Goal: Information Seeking & Learning: Understand process/instructions

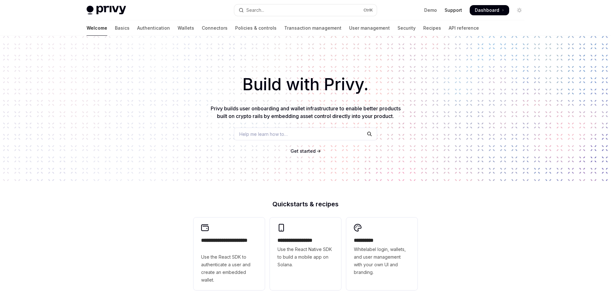
click at [458, 10] on link "Support" at bounding box center [454, 10] width 18 height 6
click at [449, 28] on link "API reference" at bounding box center [464, 27] width 30 height 15
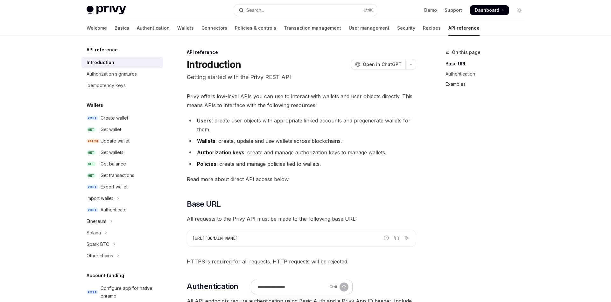
click at [464, 82] on link "Examples" at bounding box center [488, 84] width 84 height 10
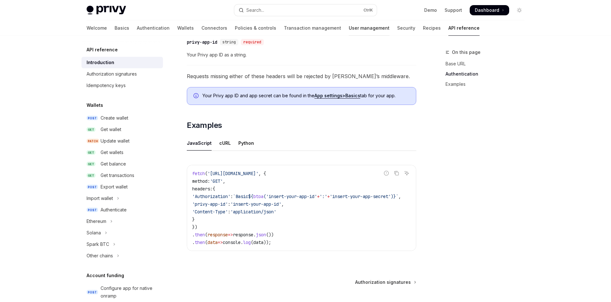
scroll to position [316, 0]
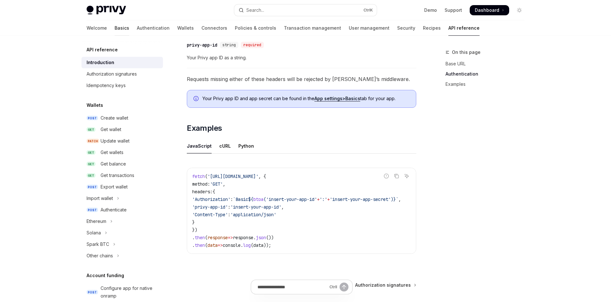
click at [115, 28] on link "Basics" at bounding box center [122, 27] width 15 height 15
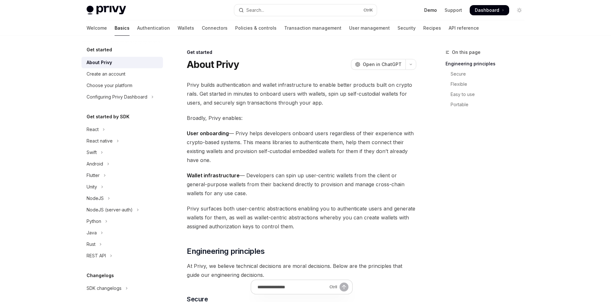
click at [428, 9] on link "Demo" at bounding box center [430, 10] width 13 height 6
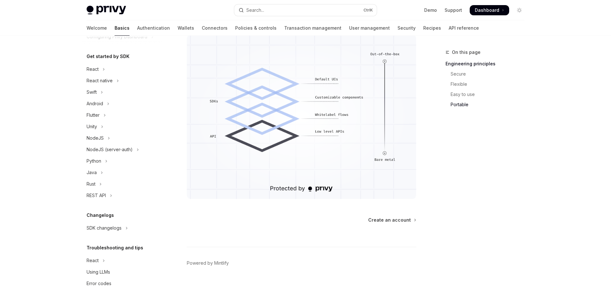
scroll to position [611, 0]
click at [113, 225] on div "SDK changelogs" at bounding box center [104, 228] width 35 height 8
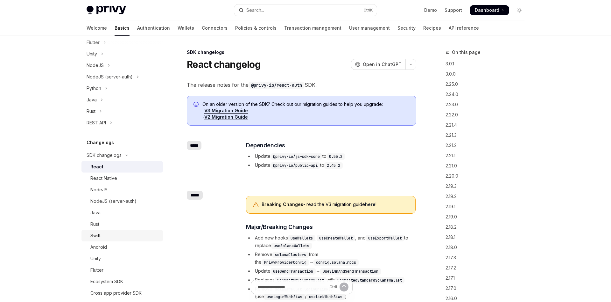
scroll to position [137, 0]
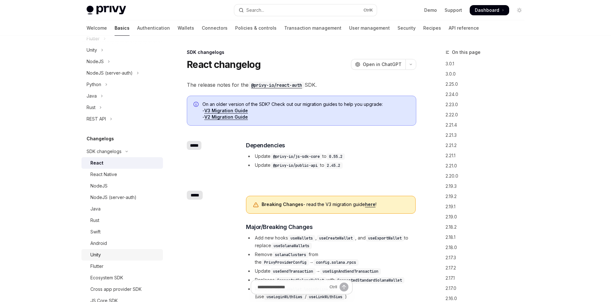
click at [108, 256] on div "Unity" at bounding box center [124, 255] width 69 height 8
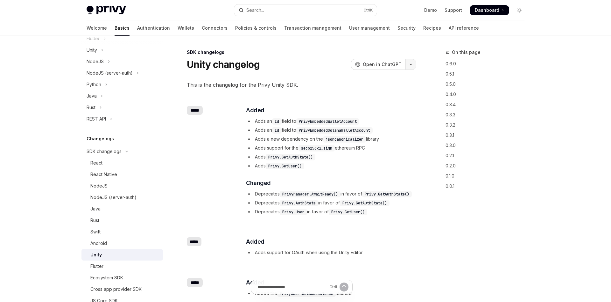
click at [415, 66] on button "button" at bounding box center [411, 64] width 11 height 11
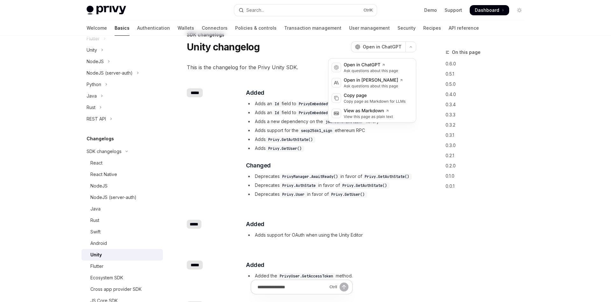
scroll to position [32, 0]
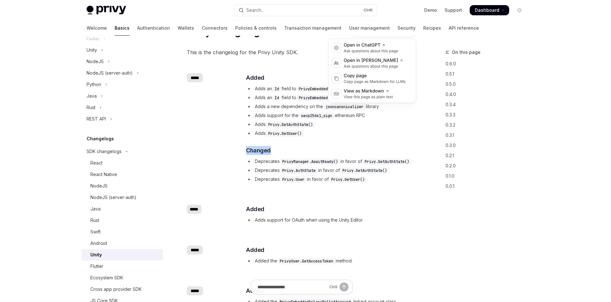
click at [411, 141] on div "​ Added Adds an Id field to PrivyEmbeddedWalletAccount Adds an Id field to Priv…" at bounding box center [331, 128] width 170 height 110
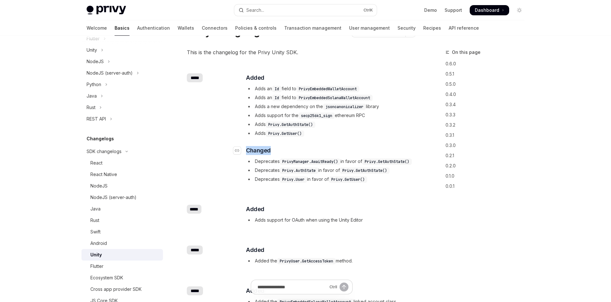
click at [307, 147] on h3 "​ Changed" at bounding box center [331, 150] width 170 height 9
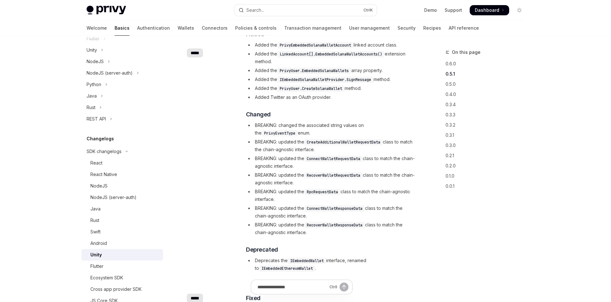
scroll to position [227, 0]
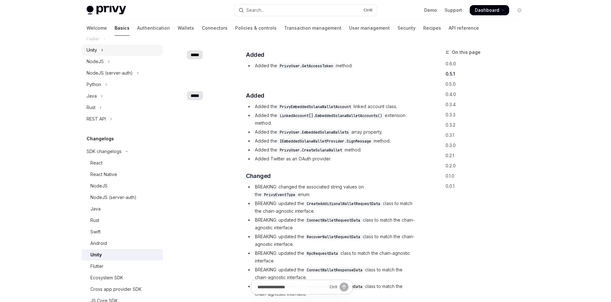
click at [101, 53] on button "Unity" at bounding box center [123, 49] width 82 height 11
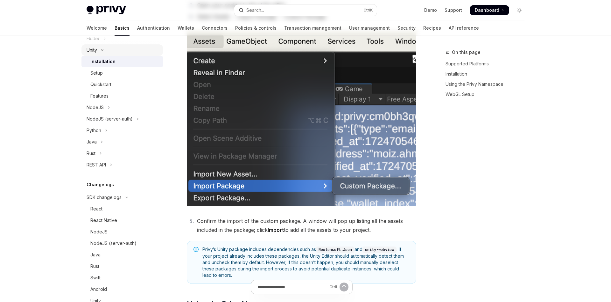
type textarea "*"
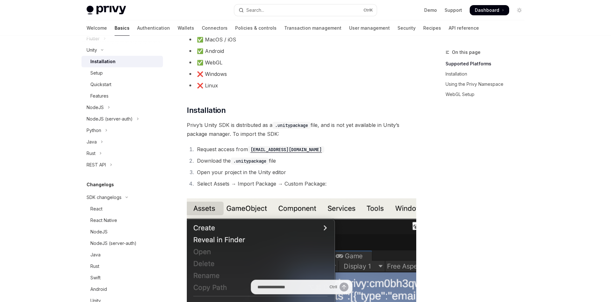
scroll to position [65, 0]
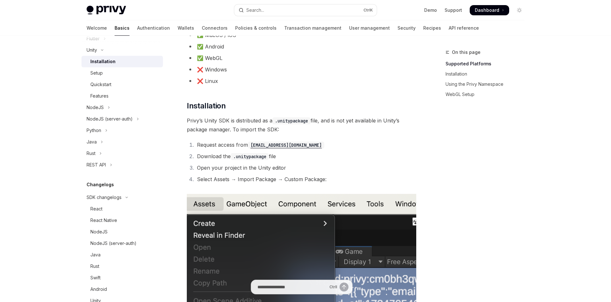
click at [366, 146] on li "Request access from [EMAIL_ADDRESS][DOMAIN_NAME]" at bounding box center [305, 144] width 221 height 9
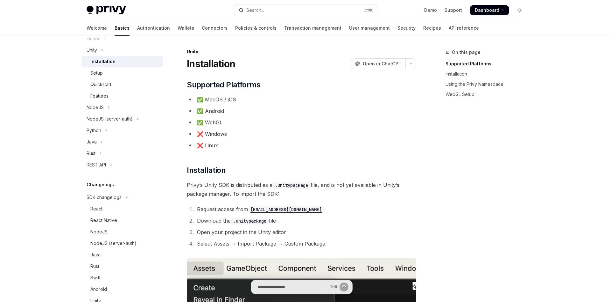
scroll to position [0, 0]
click at [217, 122] on li "✅ WebGL" at bounding box center [302, 122] width 230 height 9
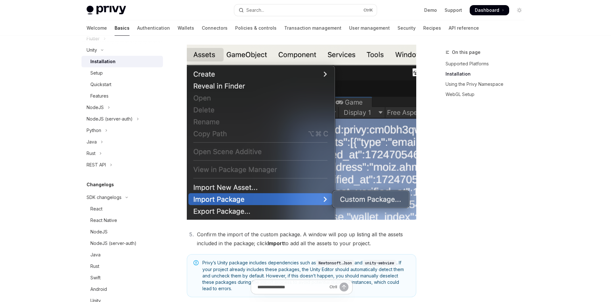
scroll to position [260, 0]
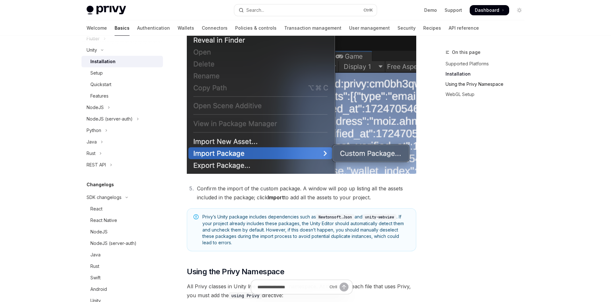
click at [476, 84] on link "Using the Privy Namespace" at bounding box center [488, 84] width 84 height 10
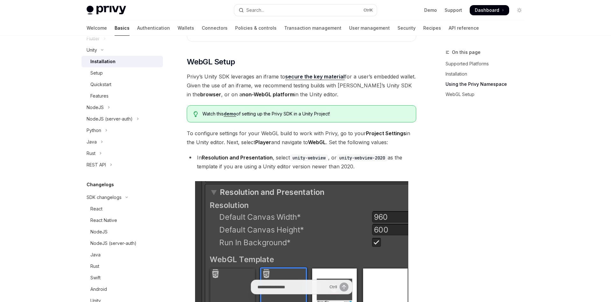
scroll to position [543, 0]
